Goal: Transaction & Acquisition: Purchase product/service

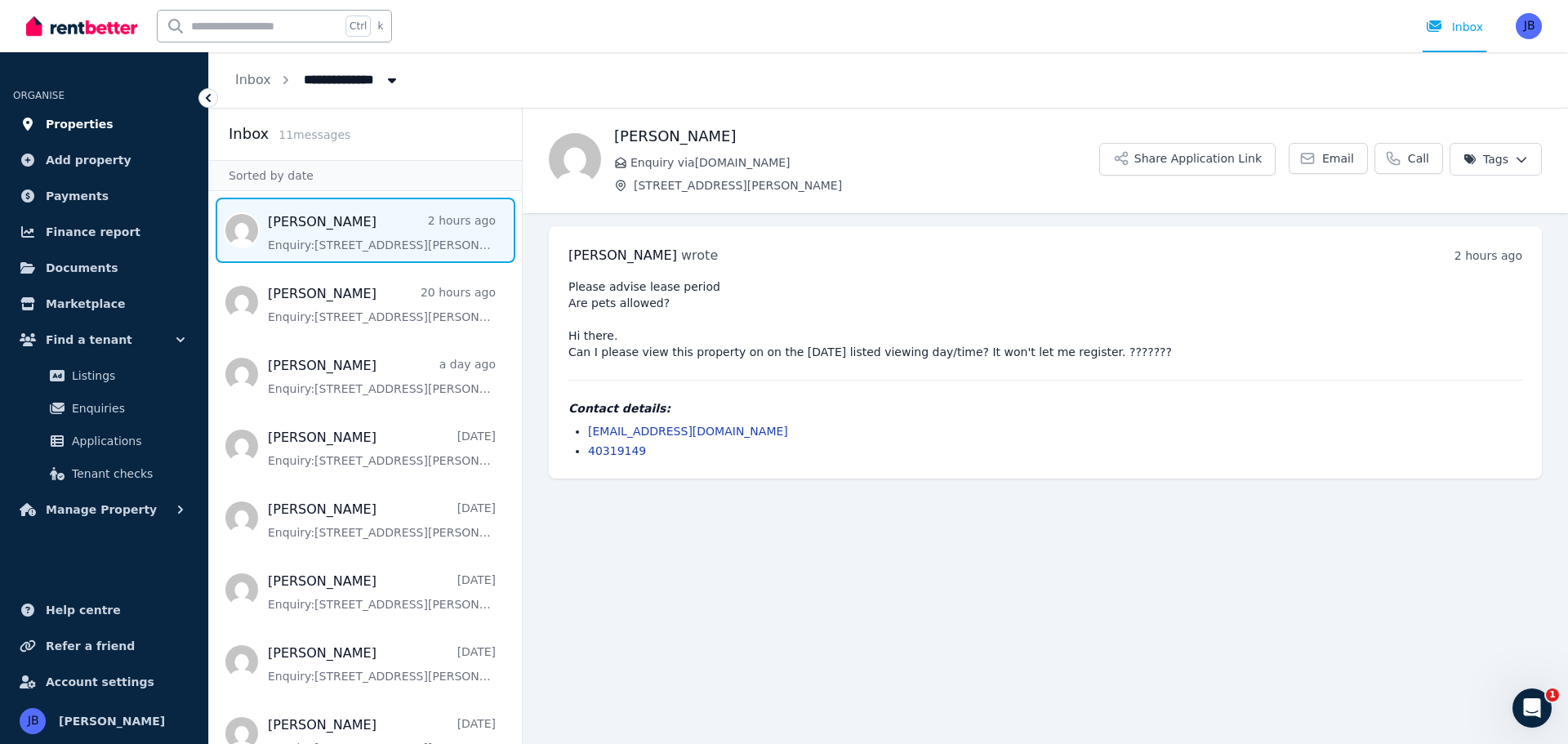
click at [66, 122] on span "Properties" at bounding box center [80, 124] width 68 height 19
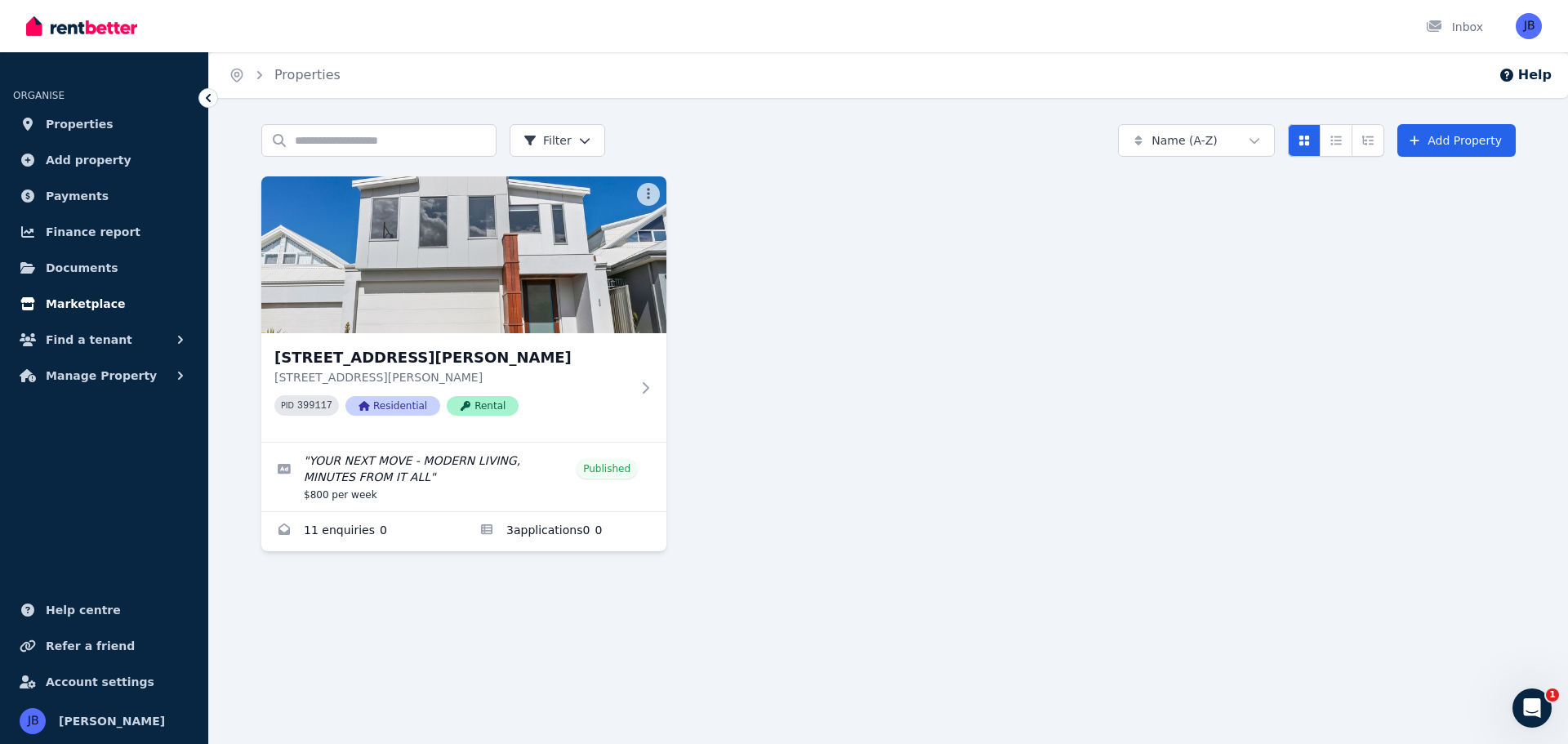
click at [80, 296] on span "Marketplace" at bounding box center [85, 303] width 80 height 19
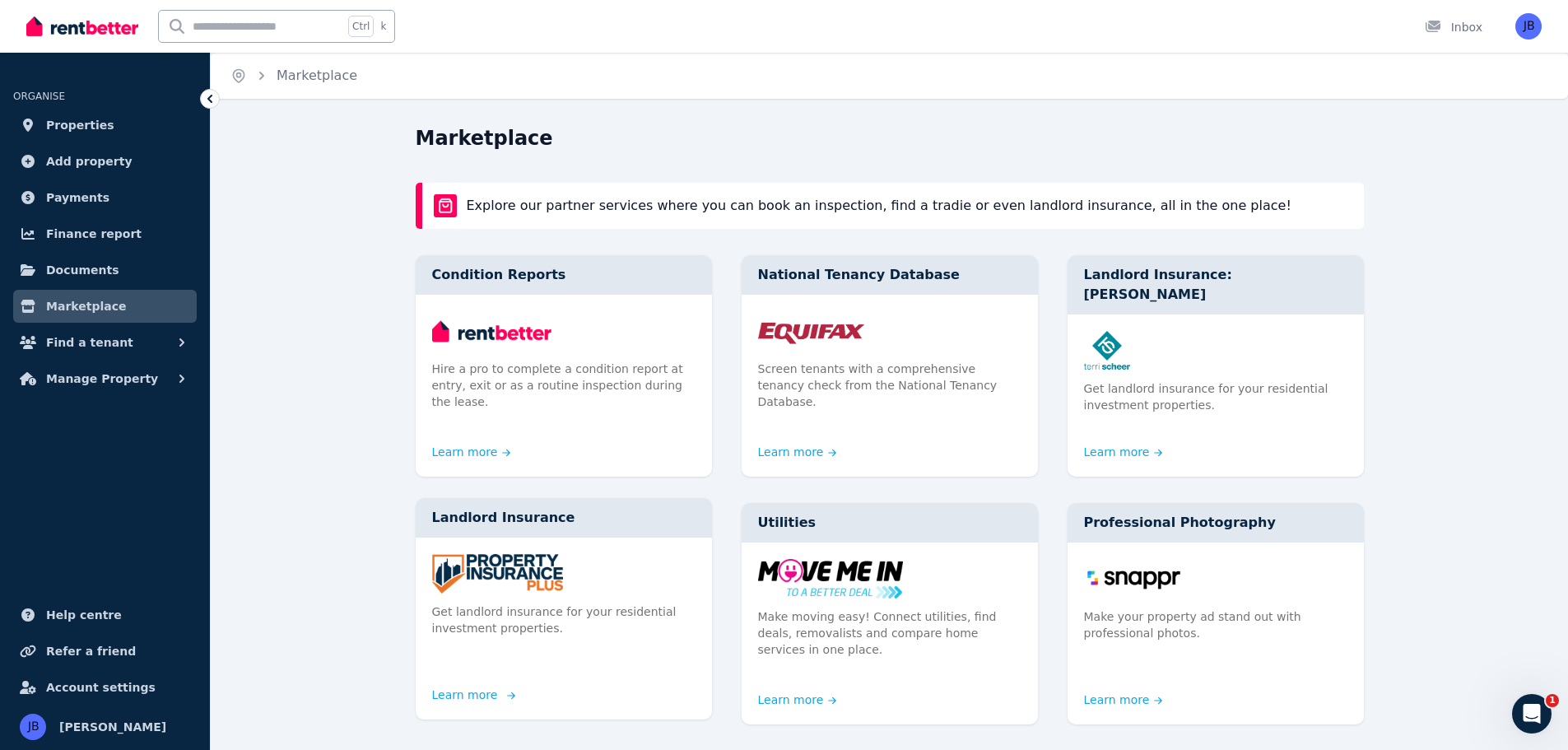
click at [516, 604] on p "Get landlord insurance for your residential investment properties." at bounding box center [564, 620] width 263 height 33
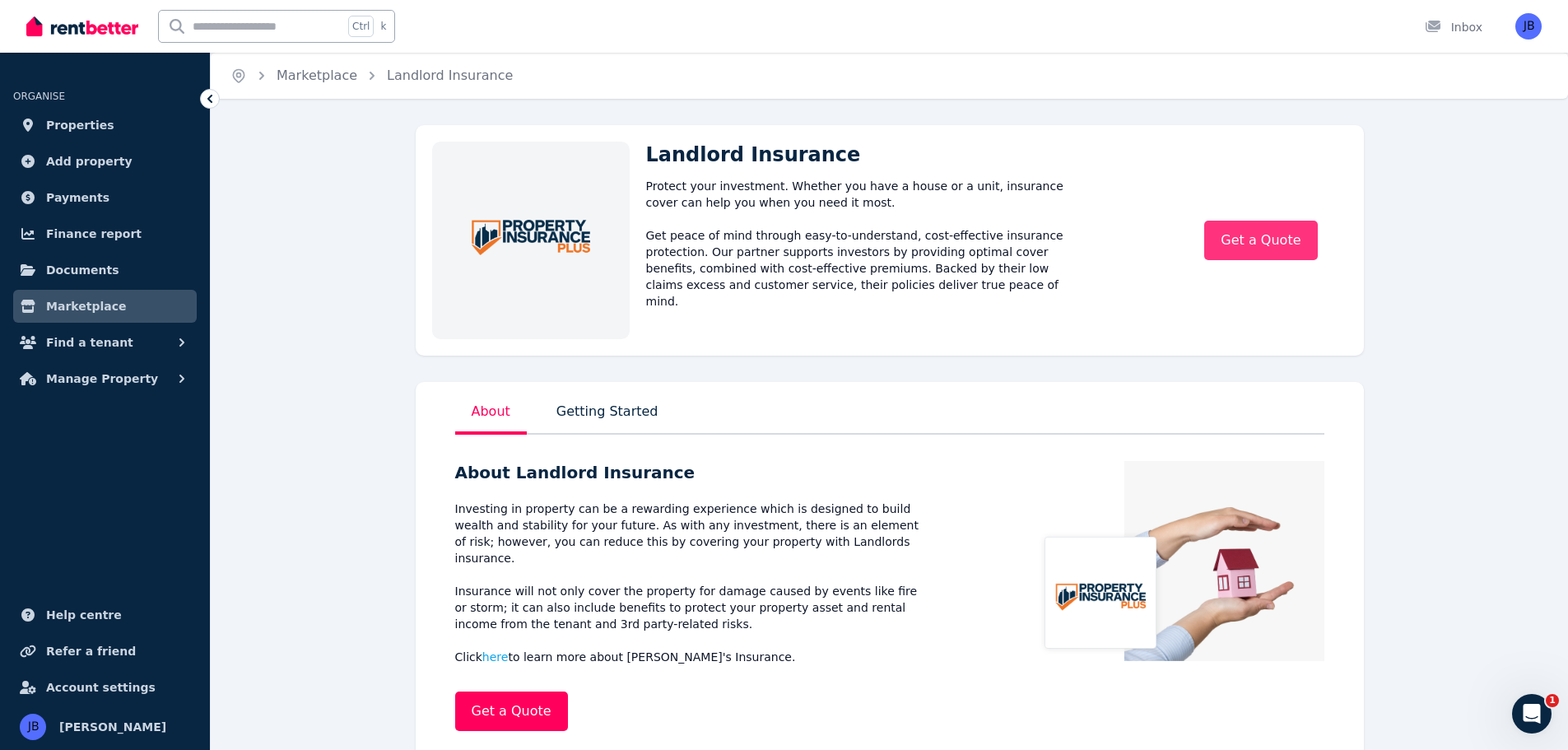
click at [1261, 246] on link "Get a Quote" at bounding box center [1261, 240] width 113 height 40
click at [91, 295] on link "Marketplace" at bounding box center [105, 306] width 183 height 33
